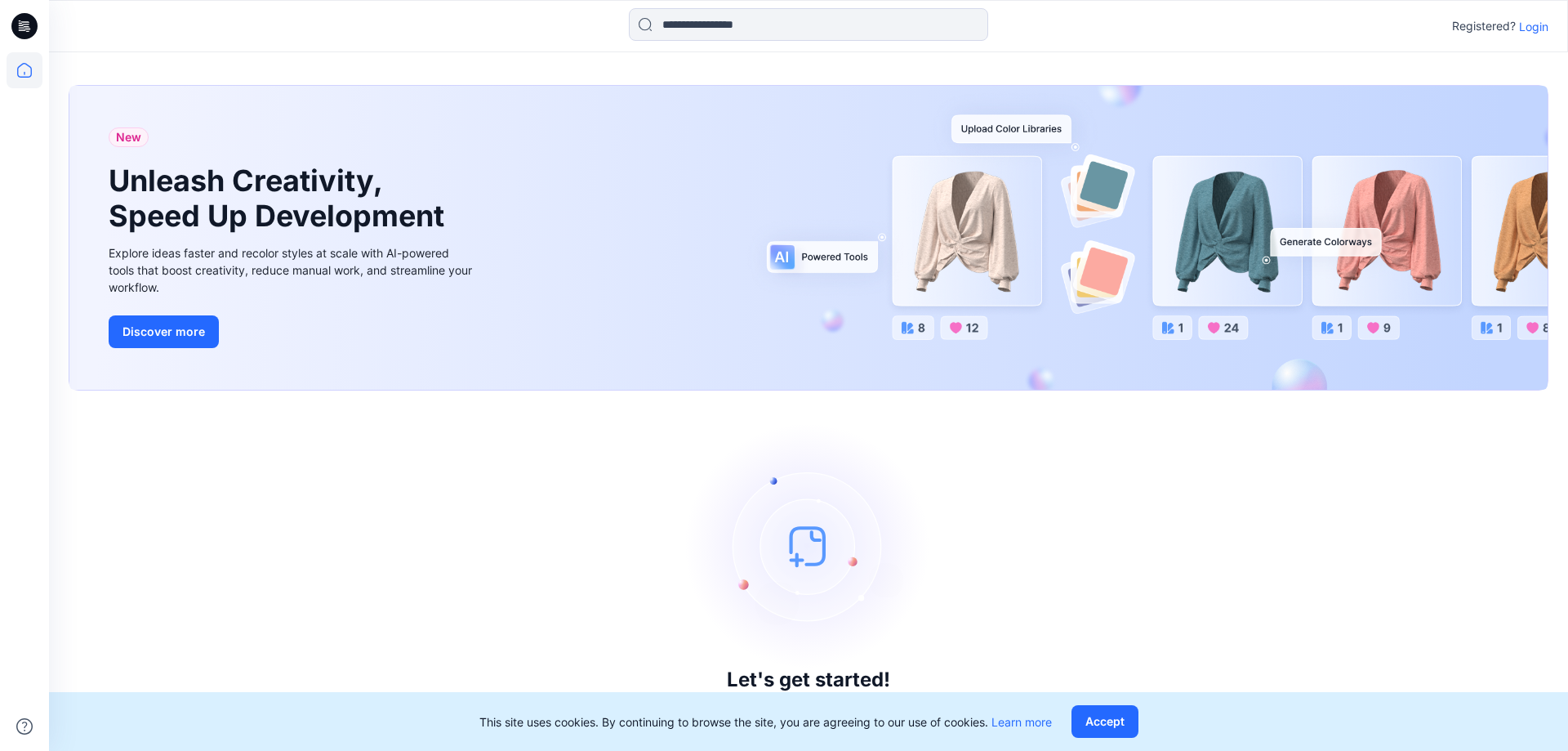
drag, startPoint x: 1511, startPoint y: 20, endPoint x: 1522, endPoint y: 23, distance: 11.4
click at [1511, 22] on p "Registered?" at bounding box center [1484, 25] width 64 height 20
click at [1528, 25] on p "Login" at bounding box center [1533, 26] width 29 height 17
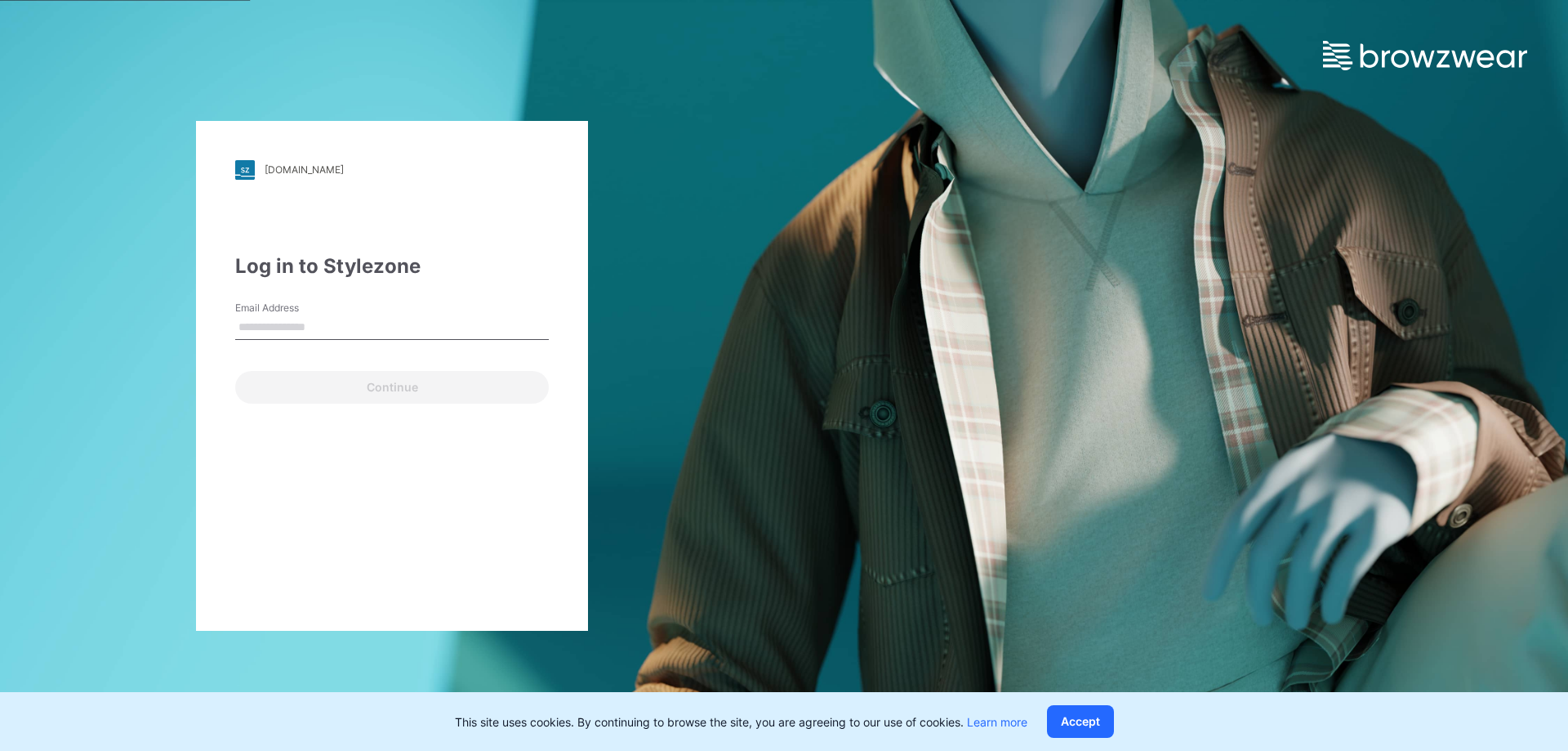
click at [361, 328] on input "Email Address" at bounding box center [392, 327] width 313 height 25
type input "**********"
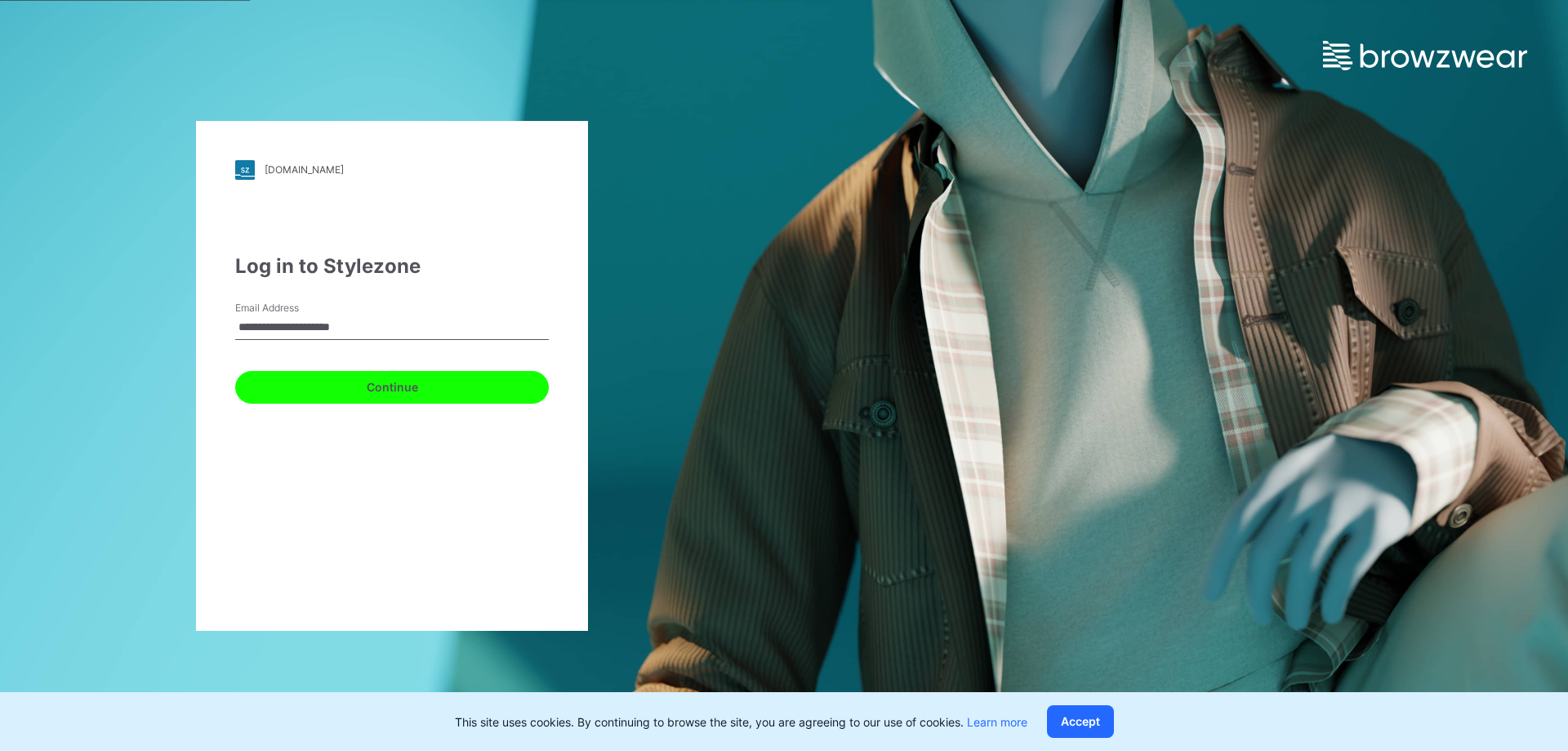
click at [392, 397] on button "Continue" at bounding box center [392, 387] width 313 height 33
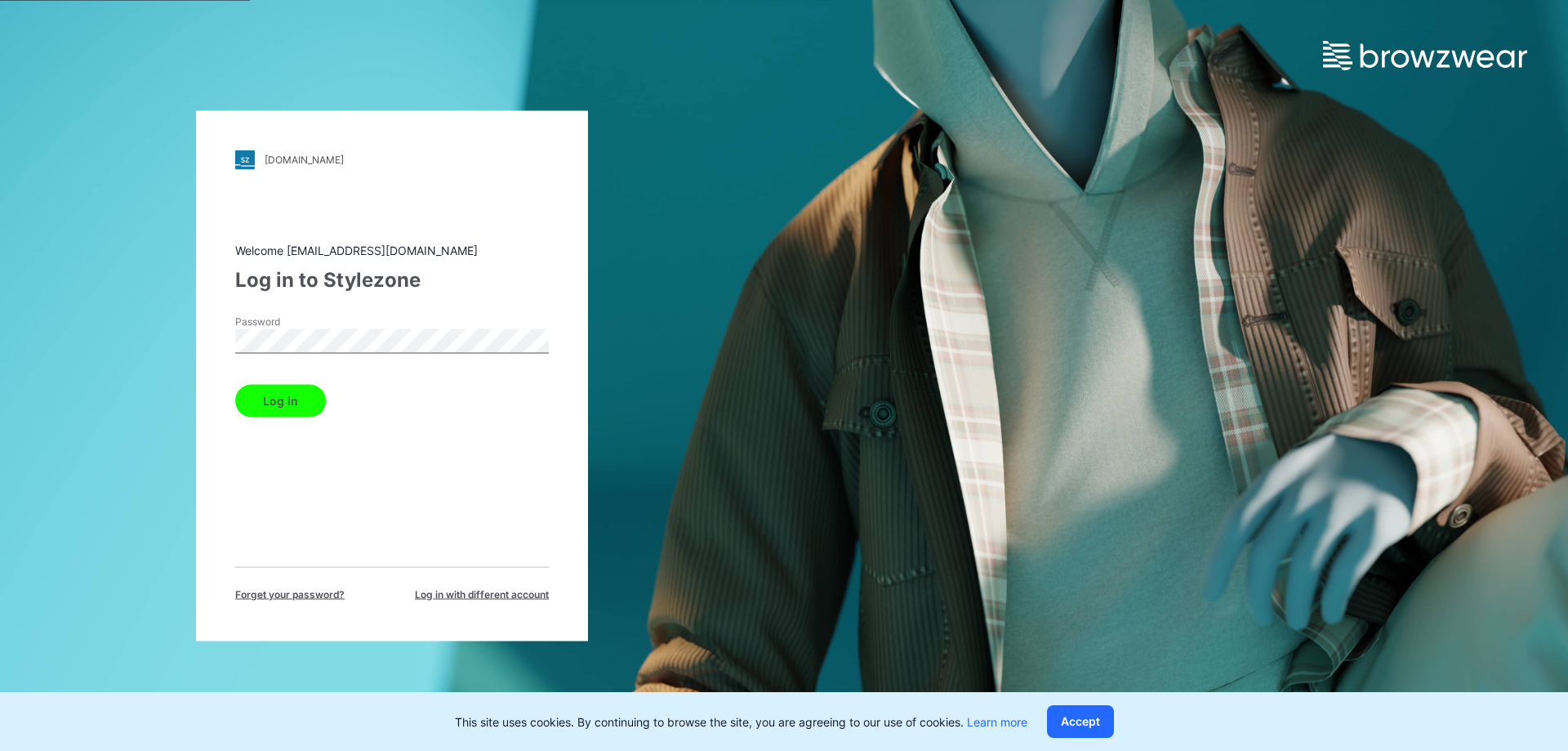
click at [235, 384] on button "Log in" at bounding box center [280, 400] width 91 height 33
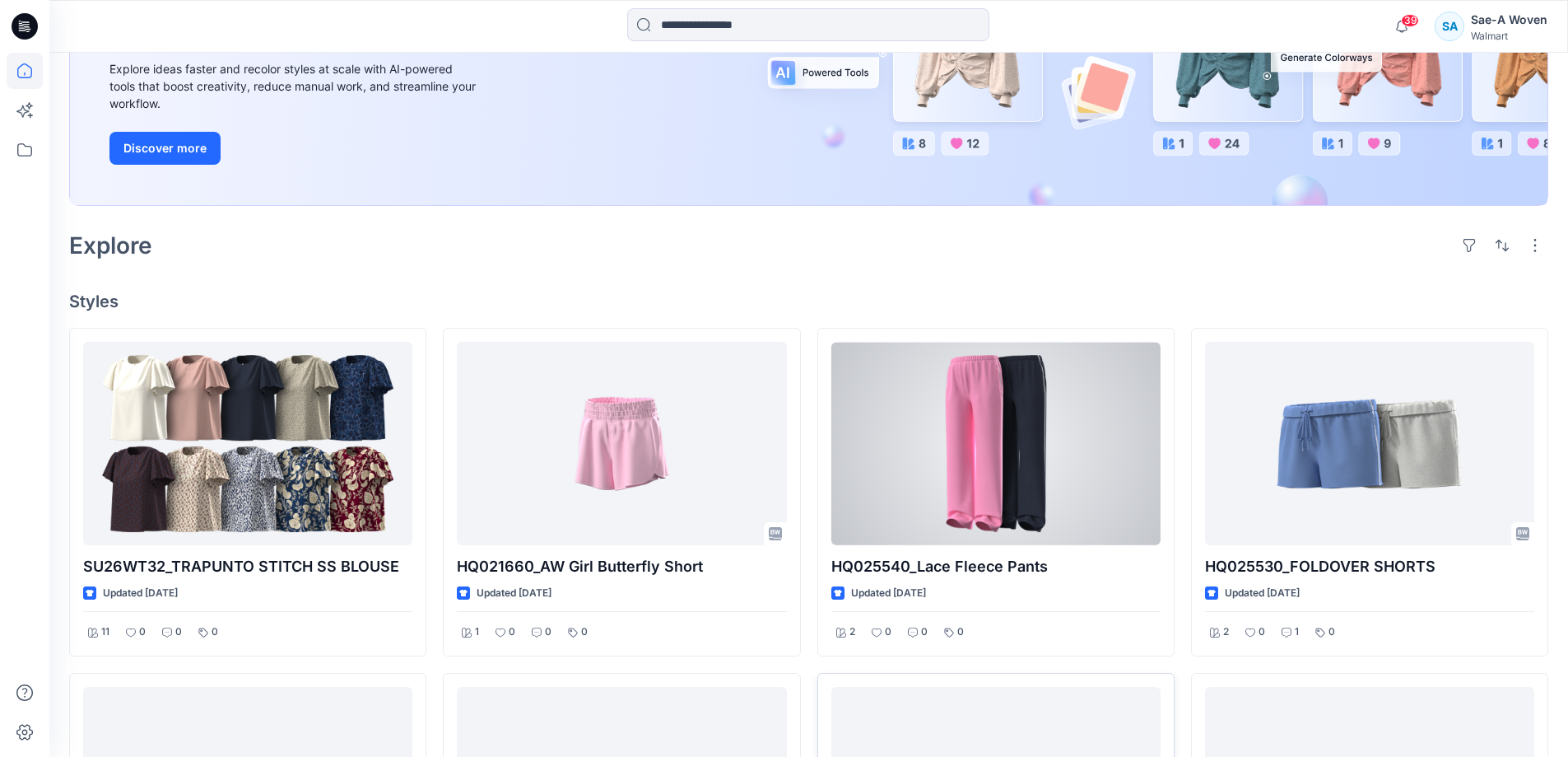
scroll to position [412, 0]
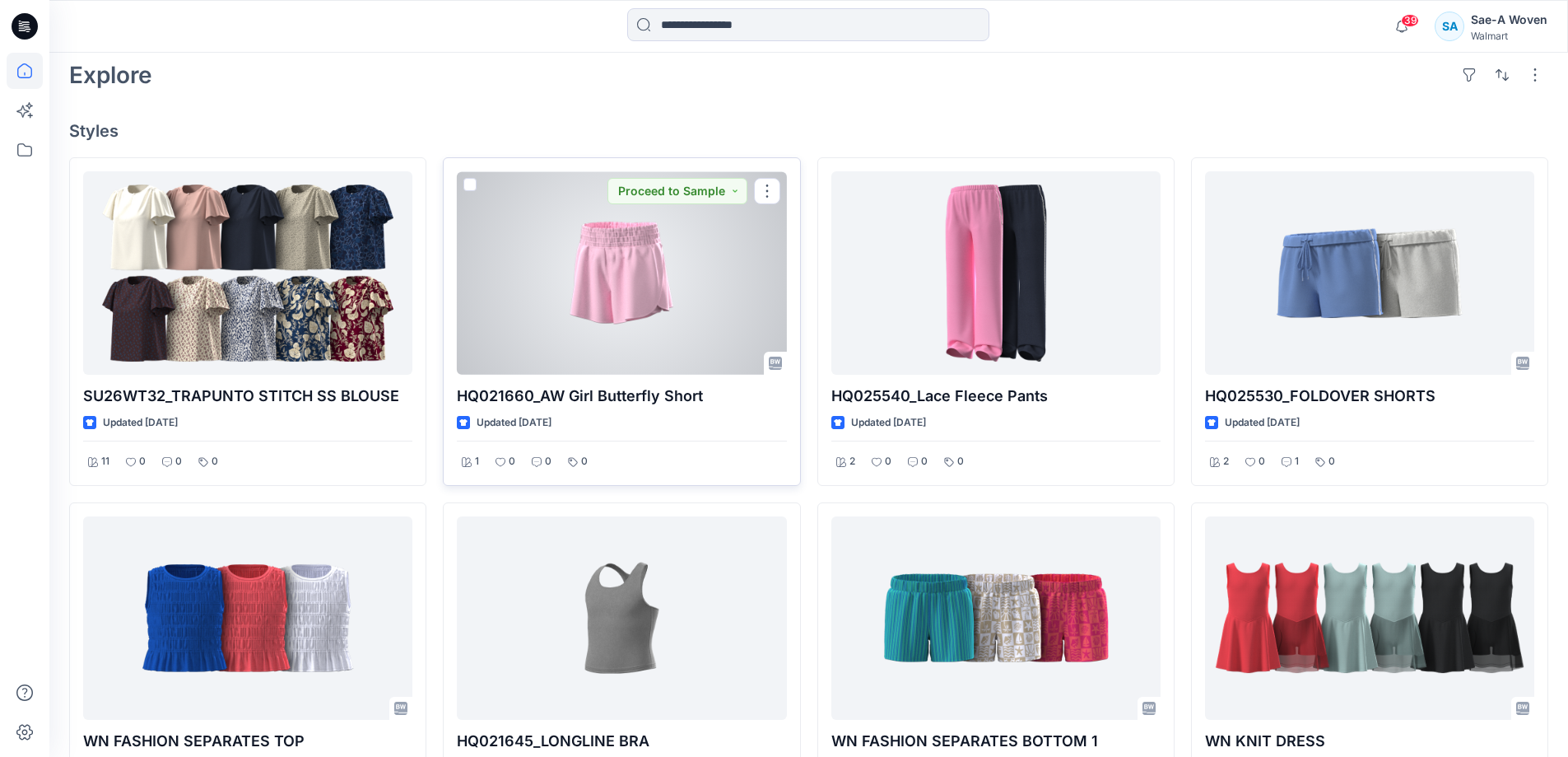
click at [679, 295] on div at bounding box center [621, 273] width 329 height 204
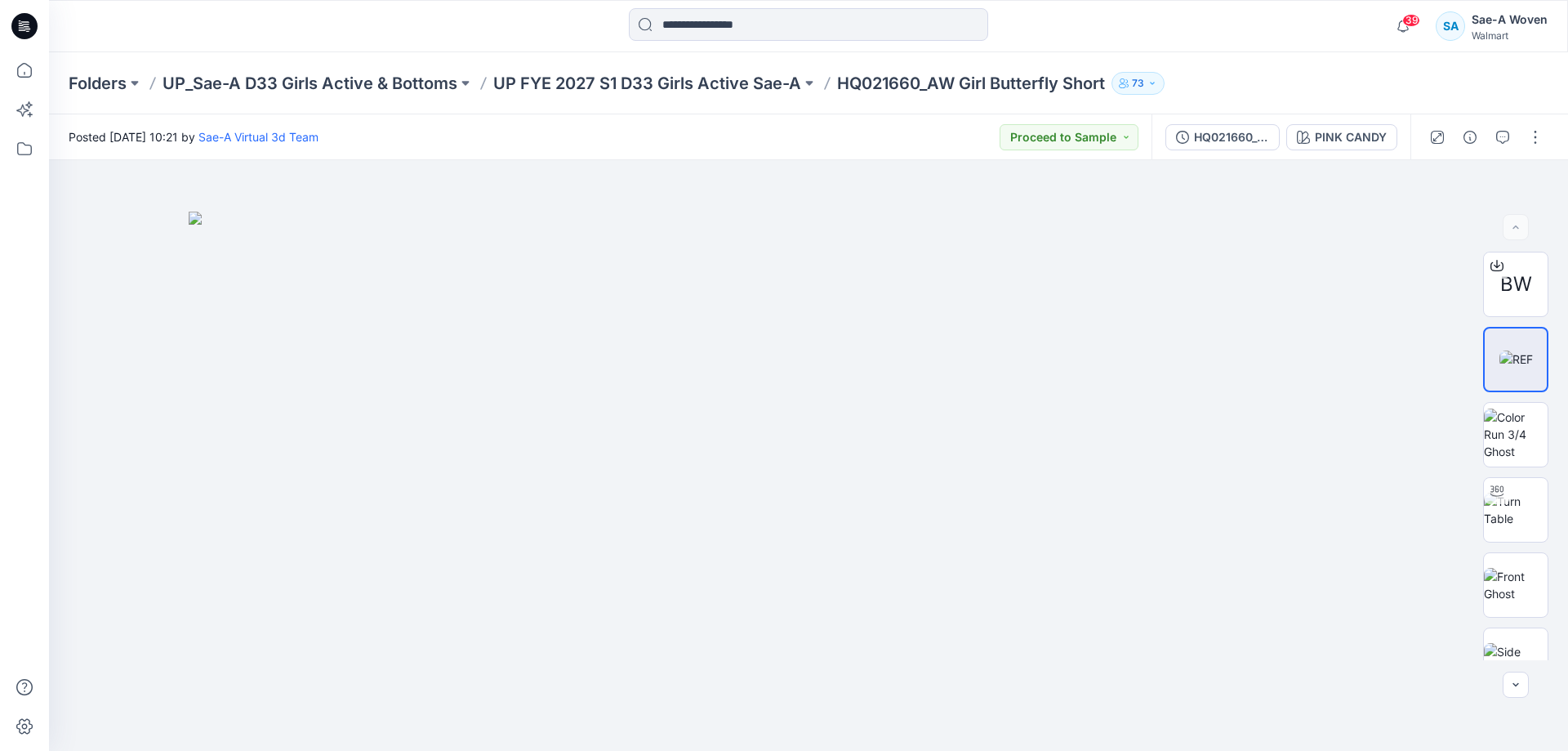
click at [1201, 133] on div "HQ021660_OPT5_NEW" at bounding box center [1232, 137] width 75 height 18
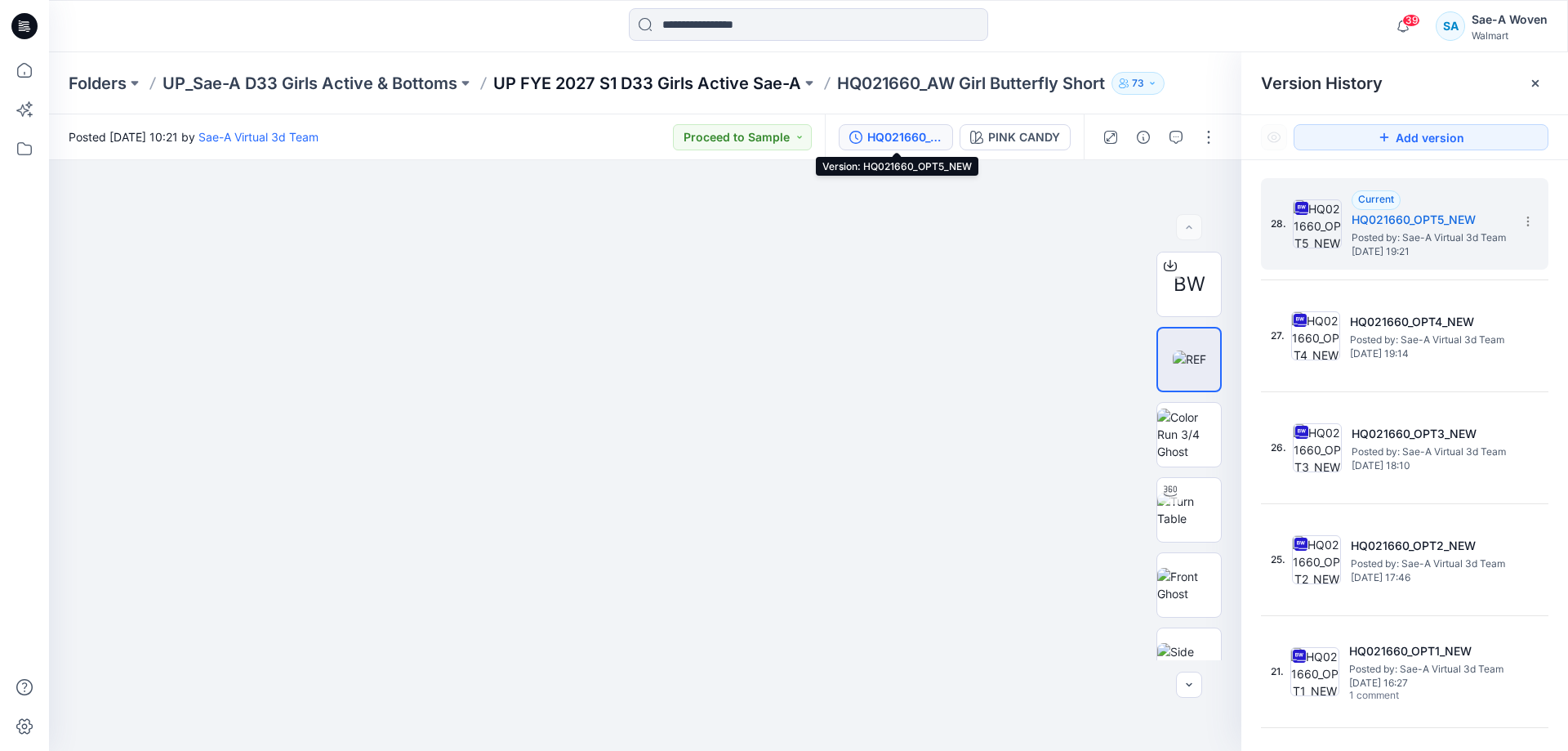
click at [771, 82] on p "UP FYE 2027 S1 D33 Girls Active Sae-A" at bounding box center [647, 83] width 308 height 23
